Goal: Information Seeking & Learning: Check status

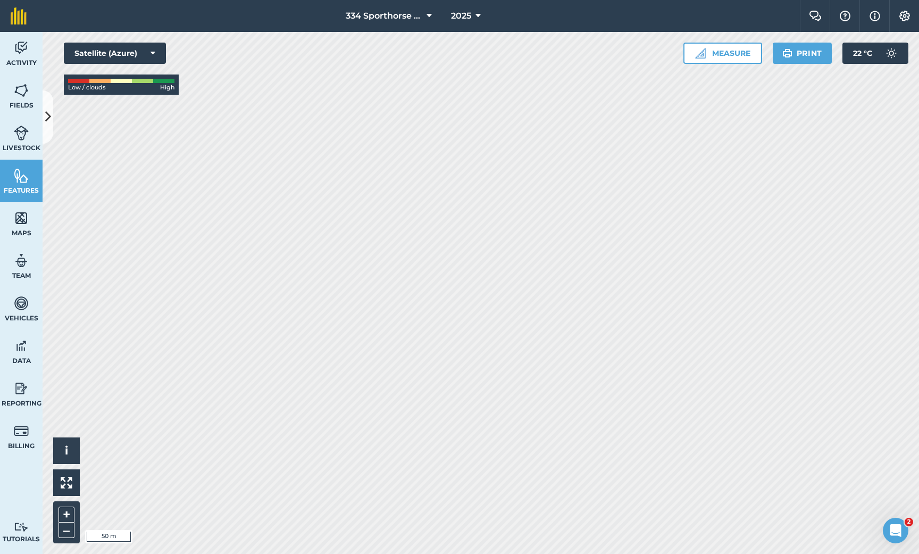
click at [29, 227] on link "Maps" at bounding box center [21, 223] width 43 height 43
click at [48, 123] on icon at bounding box center [48, 116] width 6 height 19
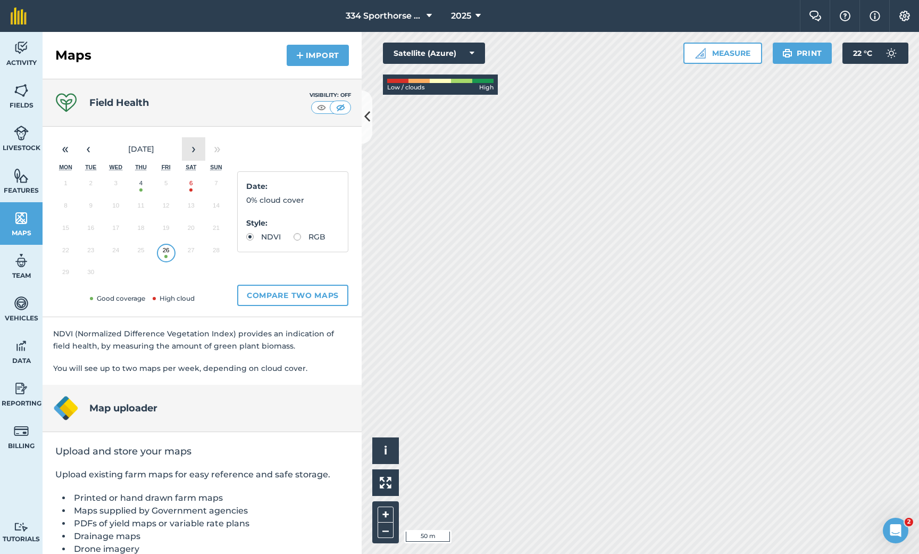
click at [194, 147] on button "›" at bounding box center [193, 148] width 23 height 23
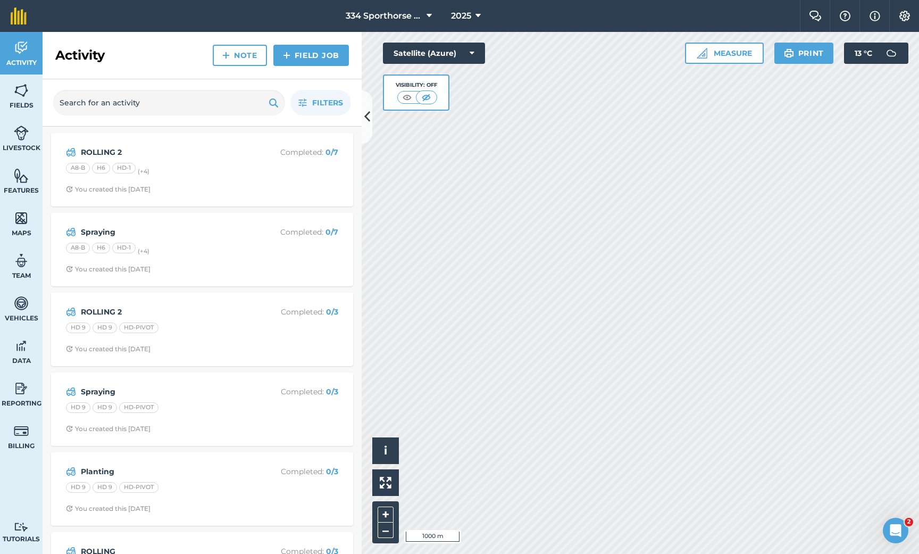
click at [23, 213] on img at bounding box center [21, 218] width 15 height 16
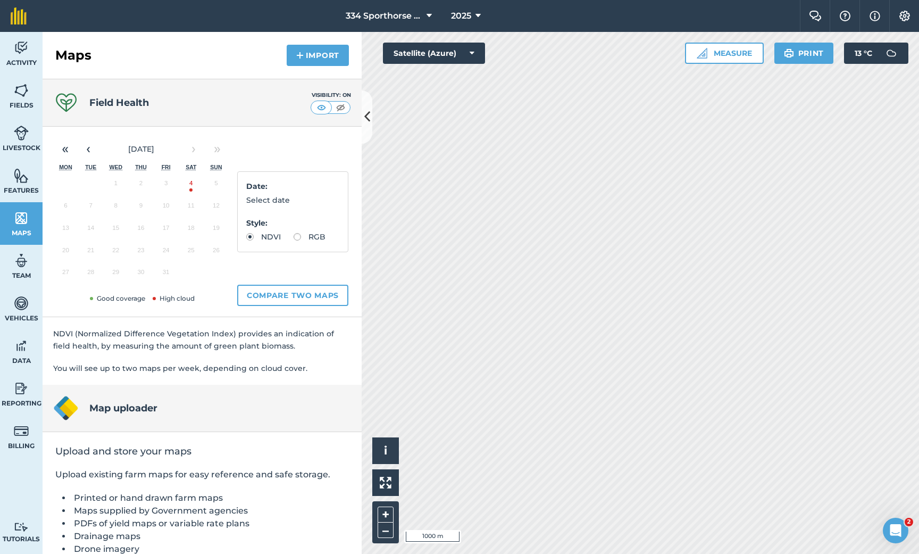
click at [191, 186] on button "4" at bounding box center [191, 185] width 25 height 22
click at [89, 153] on button "‹" at bounding box center [88, 148] width 23 height 23
click at [169, 255] on button "26" at bounding box center [166, 252] width 25 height 22
